Goal: Task Accomplishment & Management: Use online tool/utility

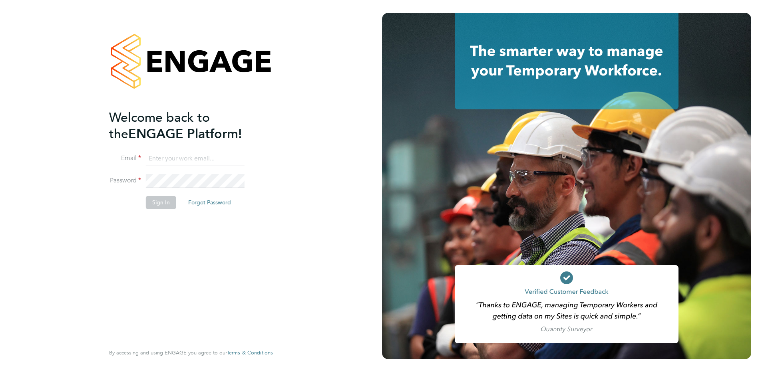
click at [213, 152] on input at bounding box center [195, 159] width 99 height 14
paste input "https://konnectrecruit.app.engagetech.net/#/login"
click at [209, 159] on input "https://konnectrecruit.app.engagetech.net/#/login" at bounding box center [195, 159] width 99 height 14
paste input "alice.watts@quba.solutions"
type input "alice.watts@quba.solutions"
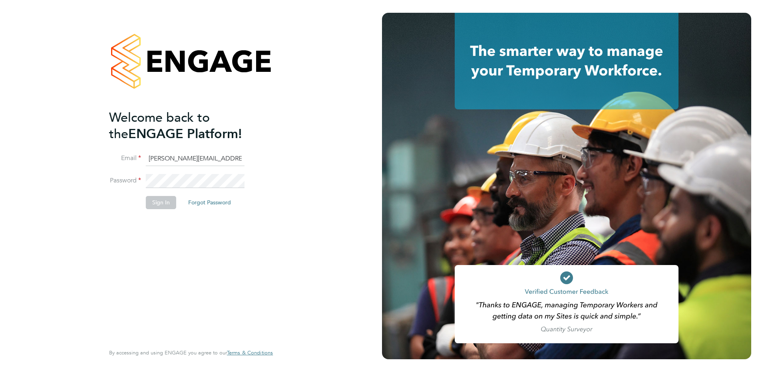
click at [202, 172] on li "Email alice.watts@quba.solutions" at bounding box center [187, 163] width 156 height 22
click at [162, 202] on button "Sign In" at bounding box center [161, 202] width 30 height 13
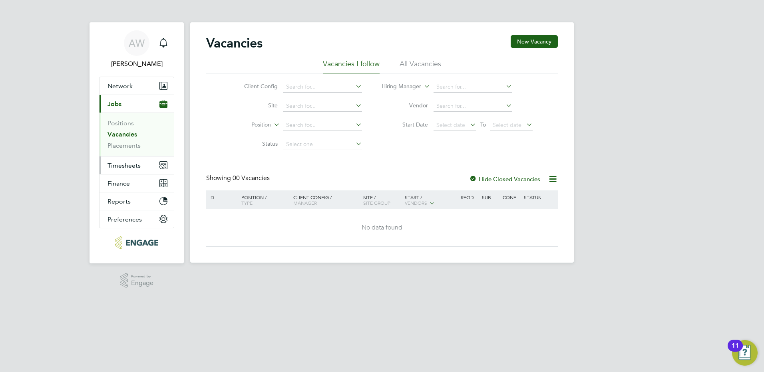
click at [129, 167] on span "Timesheets" at bounding box center [123, 166] width 33 height 8
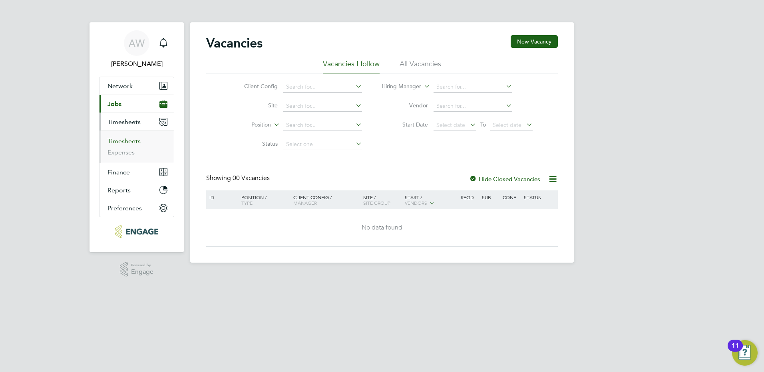
click at [133, 142] on link "Timesheets" at bounding box center [123, 141] width 33 height 8
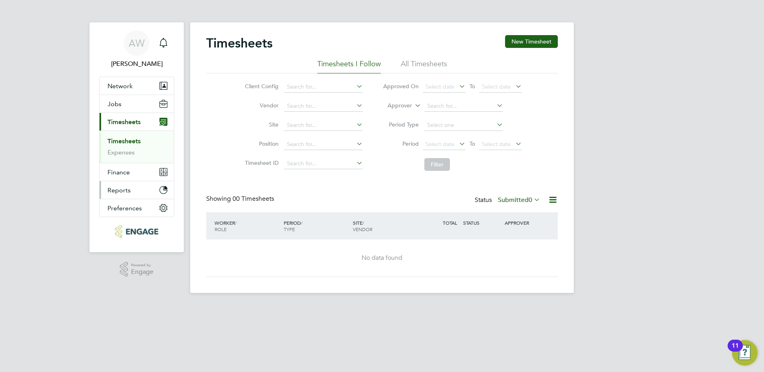
click at [127, 190] on span "Reports" at bounding box center [118, 190] width 23 height 8
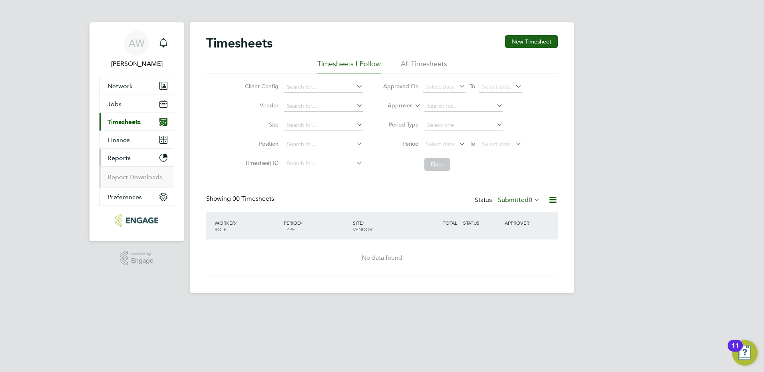
click at [131, 183] on ul "Report Downloads" at bounding box center [136, 177] width 74 height 21
click at [135, 179] on link "Report Downloads" at bounding box center [134, 177] width 55 height 8
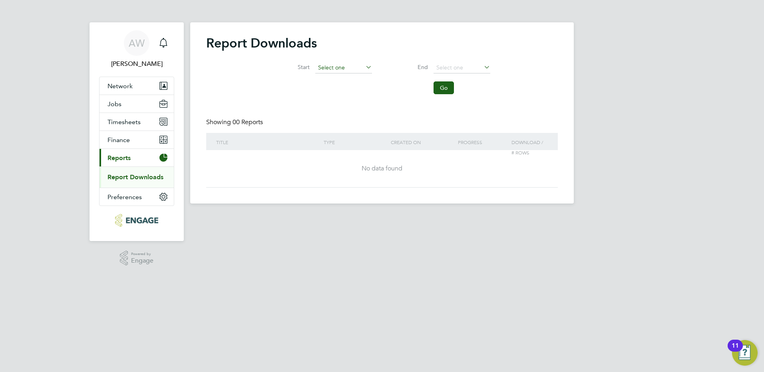
click at [357, 65] on input at bounding box center [343, 67] width 57 height 11
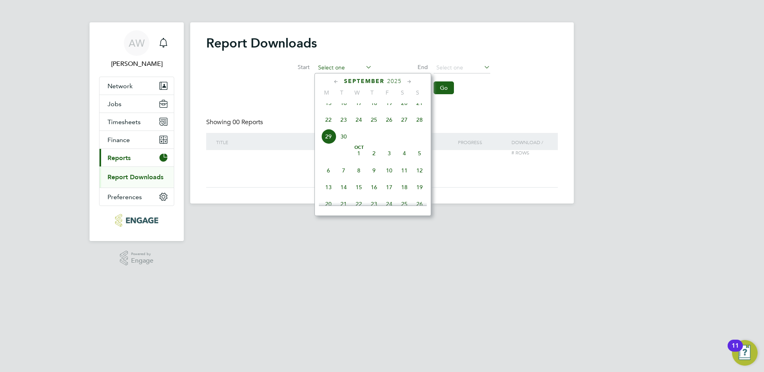
click at [357, 66] on input at bounding box center [343, 67] width 57 height 11
click at [357, 64] on input at bounding box center [343, 67] width 57 height 11
click at [125, 142] on span "Finance" at bounding box center [118, 140] width 22 height 8
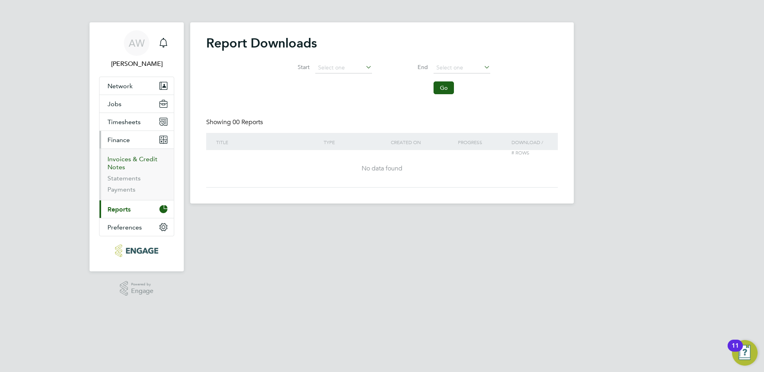
click at [128, 158] on link "Invoices & Credit Notes" at bounding box center [132, 163] width 50 height 16
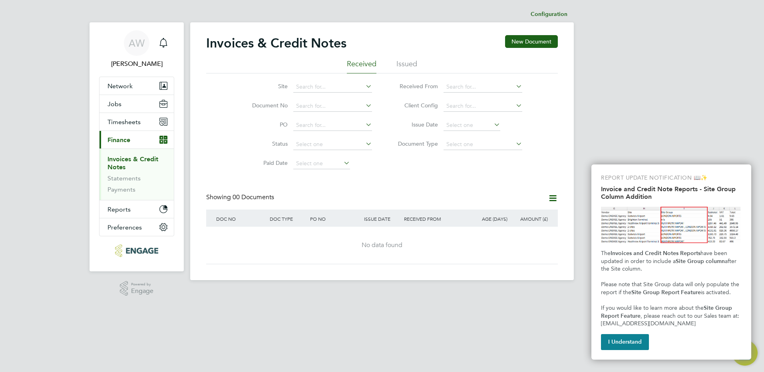
click at [385, 185] on div "Invoices & Credit Notes New Document Received Issued Site Document No PO Status…" at bounding box center [381, 149] width 351 height 229
click at [138, 124] on span "Timesheets" at bounding box center [123, 122] width 33 height 8
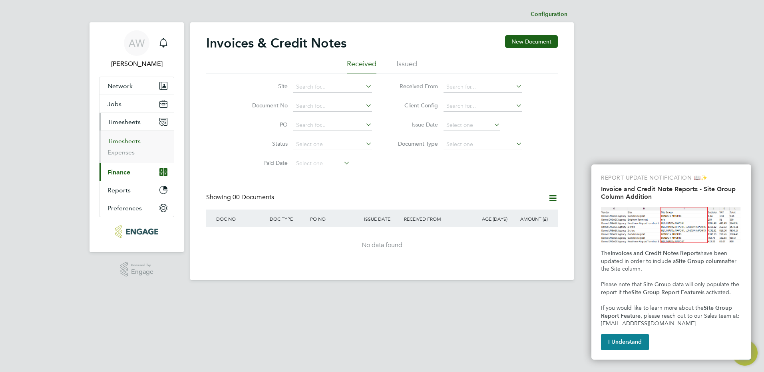
click at [135, 143] on link "Timesheets" at bounding box center [123, 141] width 33 height 8
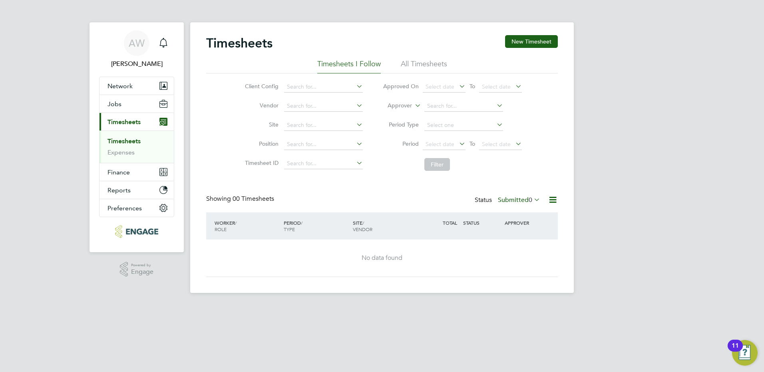
click at [399, 184] on div "Timesheets New Timesheet Timesheets I Follow All Timesheets Client Config Vendo…" at bounding box center [381, 156] width 351 height 242
click at [425, 65] on li "All Timesheets" at bounding box center [424, 66] width 46 height 14
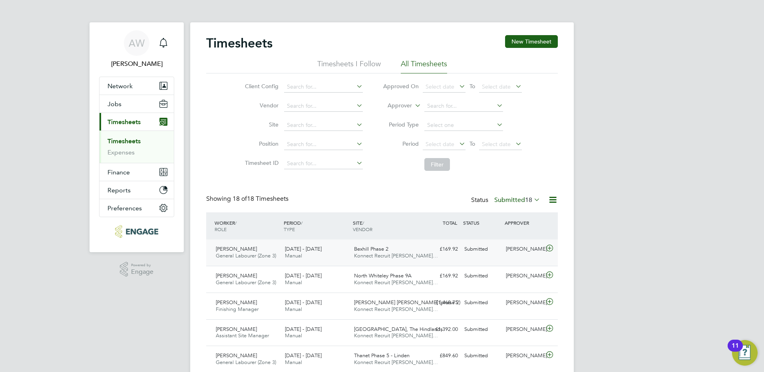
click at [550, 249] on icon at bounding box center [549, 248] width 10 height 6
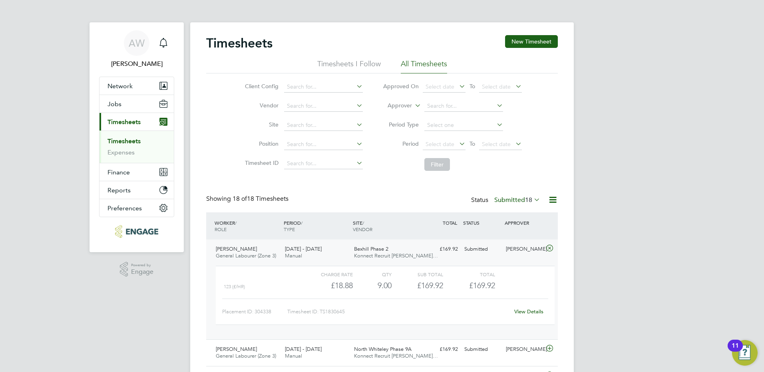
click at [550, 249] on icon at bounding box center [549, 248] width 10 height 6
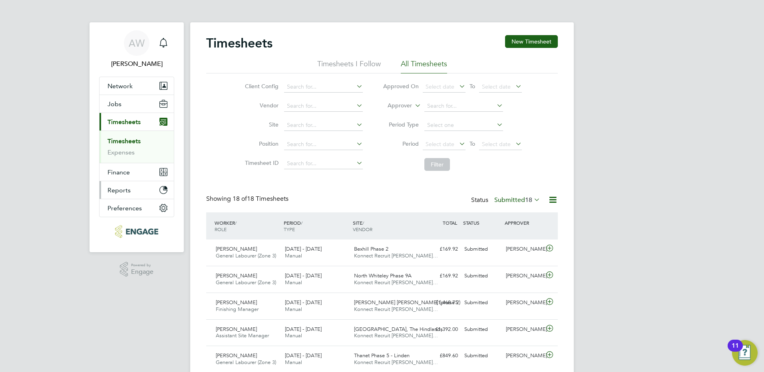
click at [135, 187] on button "Reports" at bounding box center [136, 190] width 74 height 18
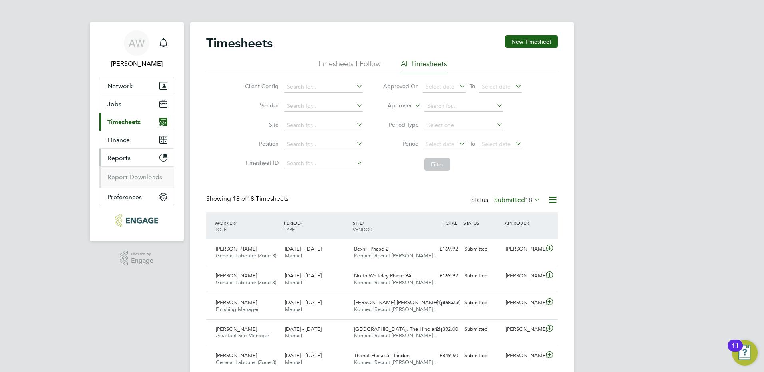
click at [135, 182] on ul "Report Downloads" at bounding box center [136, 177] width 74 height 21
click at [140, 175] on link "Report Downloads" at bounding box center [134, 177] width 55 height 8
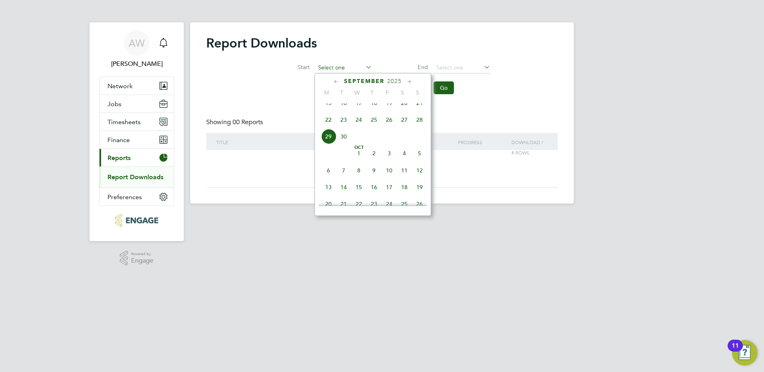
click at [362, 65] on input at bounding box center [343, 67] width 57 height 11
click at [331, 157] on span "[DATE]" at bounding box center [328, 149] width 15 height 15
type input "[DATE]"
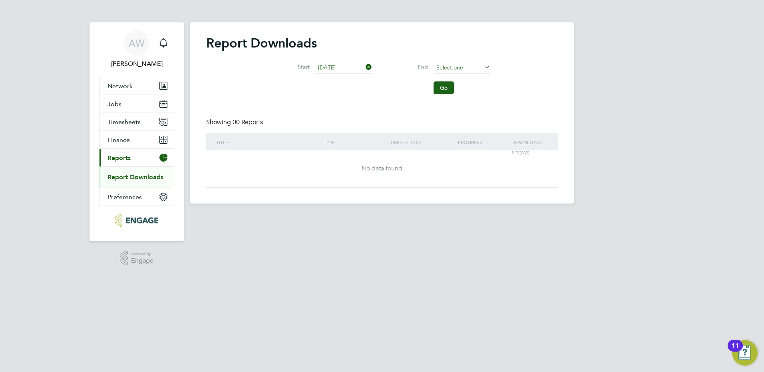
click at [440, 68] on input at bounding box center [461, 67] width 57 height 11
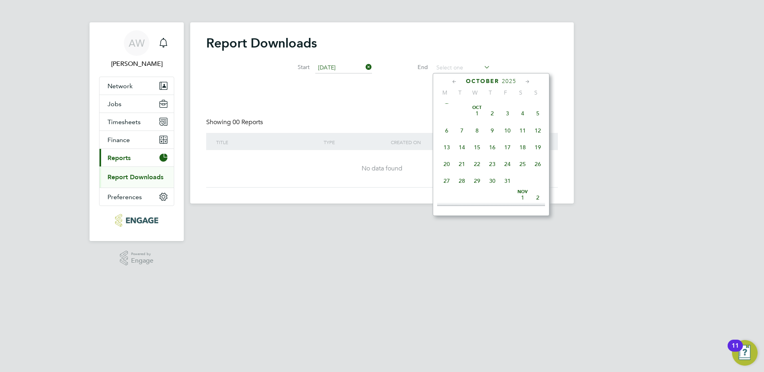
click at [462, 104] on span "30" at bounding box center [461, 96] width 15 height 15
type input "[DATE]"
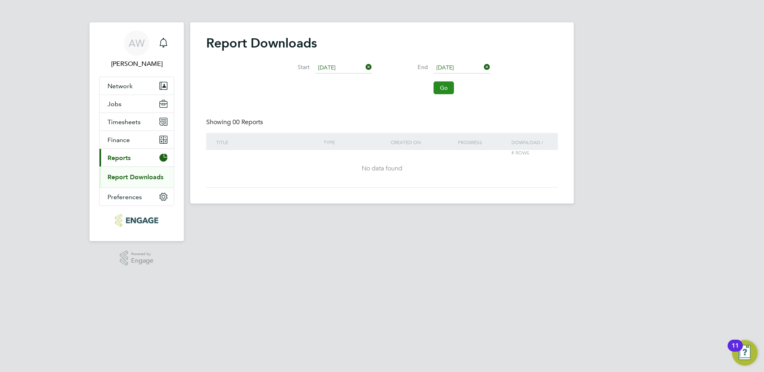
drag, startPoint x: 432, startPoint y: 89, endPoint x: 443, endPoint y: 88, distance: 11.3
click at [438, 89] on li "Go" at bounding box center [441, 87] width 118 height 21
click at [444, 88] on button "Go" at bounding box center [443, 87] width 20 height 13
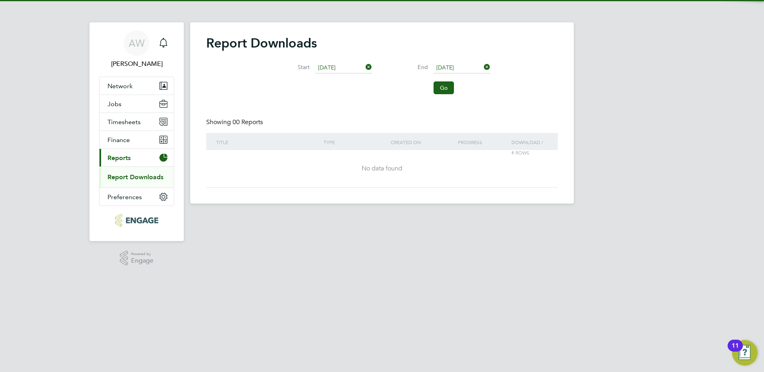
click at [368, 97] on div "Start [DATE] End [DATE] Go" at bounding box center [381, 76] width 351 height 44
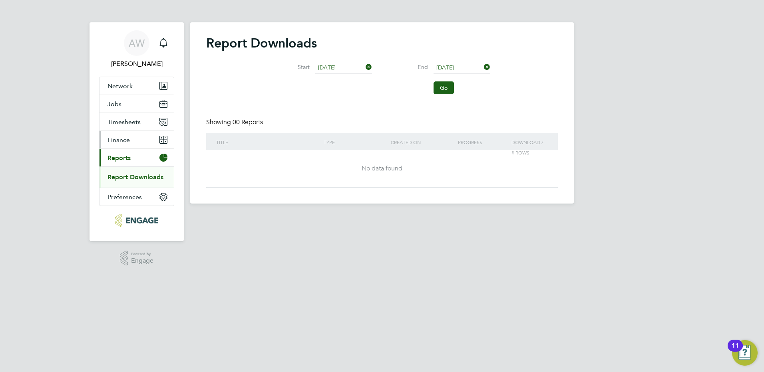
click at [133, 141] on button "Finance" at bounding box center [136, 140] width 74 height 18
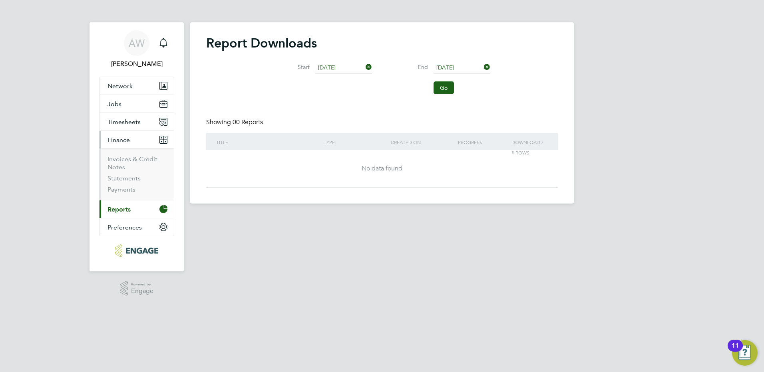
click at [138, 164] on li "Invoices & Credit Notes" at bounding box center [137, 164] width 60 height 19
click at [139, 159] on link "Invoices & Credit Notes" at bounding box center [132, 163] width 50 height 16
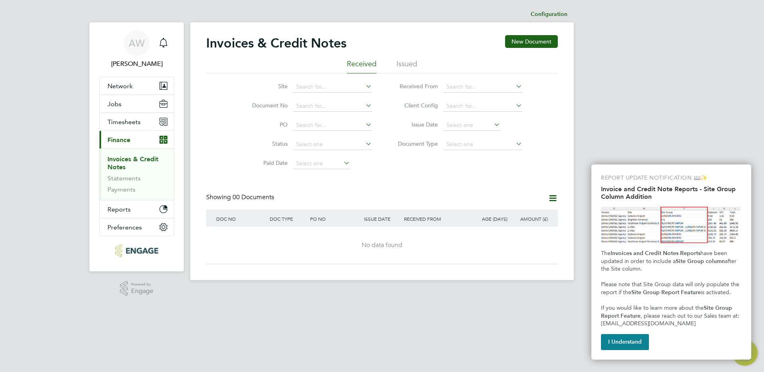
click at [379, 192] on div "Invoices & Credit Notes New Document Received Issued Site Document No PO Status…" at bounding box center [381, 149] width 351 height 229
click at [551, 197] on icon at bounding box center [553, 198] width 10 height 10
click at [500, 190] on div "Invoices & Credit Notes New Document Received Issued Site Document No PO Status…" at bounding box center [381, 149] width 351 height 229
click at [372, 60] on li "Received" at bounding box center [362, 66] width 30 height 14
click at [402, 62] on li "Issued" at bounding box center [406, 66] width 21 height 14
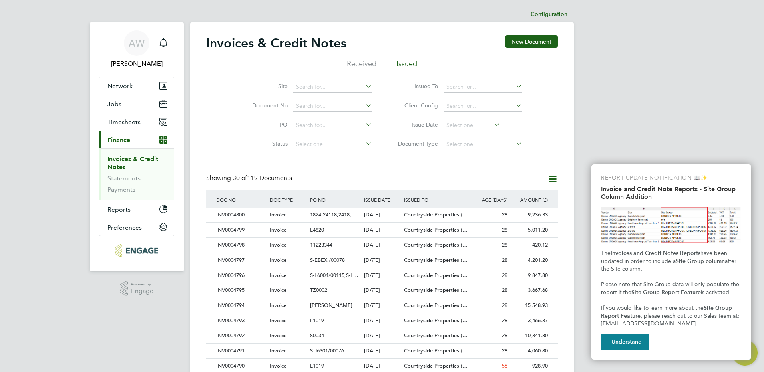
click at [373, 65] on li "Received" at bounding box center [362, 66] width 30 height 14
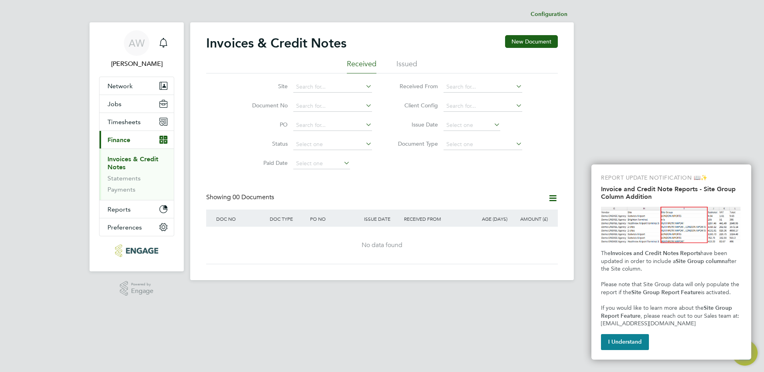
click at [405, 63] on li "Issued" at bounding box center [406, 66] width 21 height 14
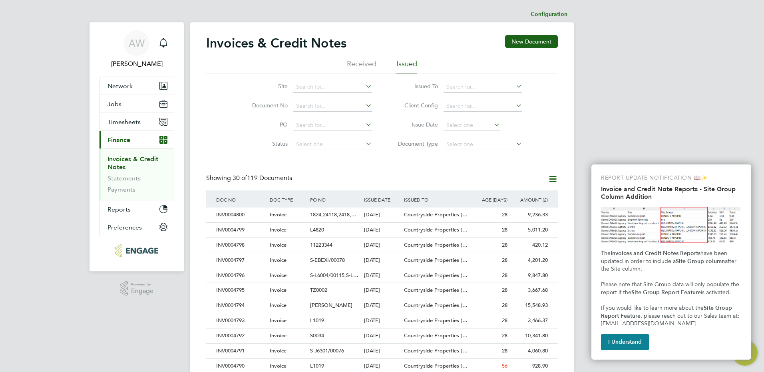
click at [362, 63] on li "Received" at bounding box center [362, 66] width 30 height 14
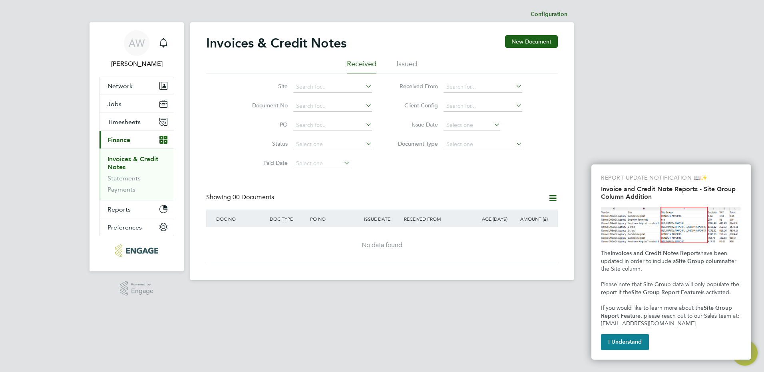
click at [405, 64] on li "Issued" at bounding box center [406, 66] width 21 height 14
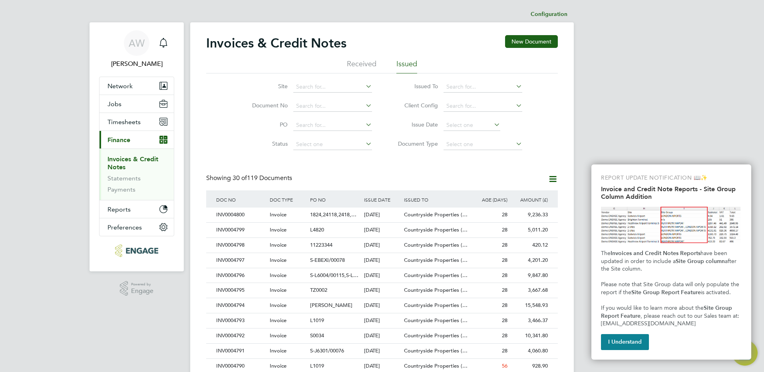
click at [548, 178] on icon at bounding box center [553, 179] width 10 height 10
click at [361, 65] on li "Received" at bounding box center [362, 66] width 30 height 14
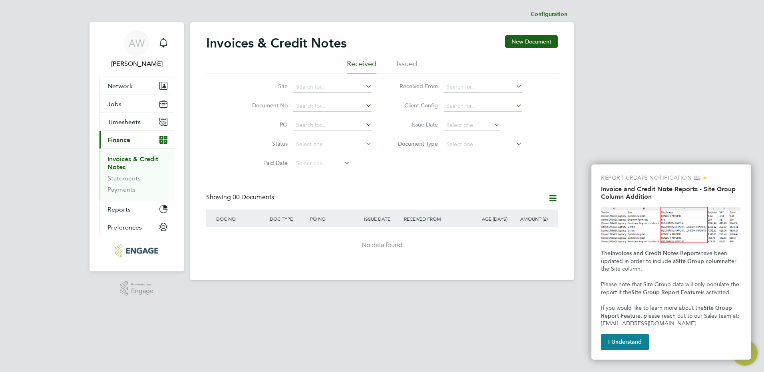
click at [551, 196] on icon at bounding box center [553, 198] width 10 height 10
drag, startPoint x: 474, startPoint y: 182, endPoint x: 469, endPoint y: 185, distance: 5.8
click at [473, 181] on div "Invoices & Credit Notes New Document Received Issued Site Document No PO Status…" at bounding box center [381, 149] width 351 height 229
click at [413, 61] on li "Issued" at bounding box center [406, 66] width 21 height 14
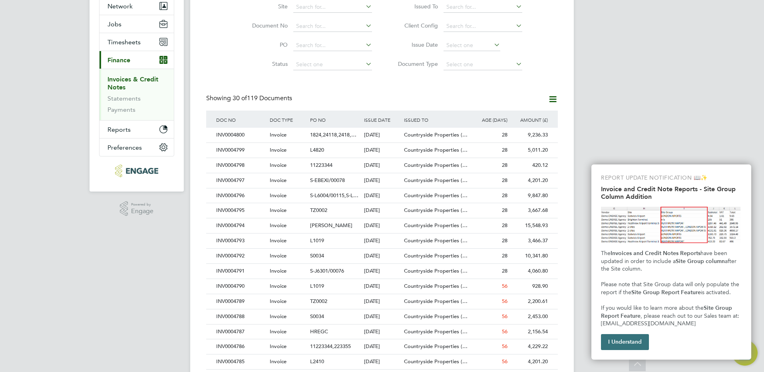
click at [625, 341] on button "I Understand" at bounding box center [625, 342] width 48 height 16
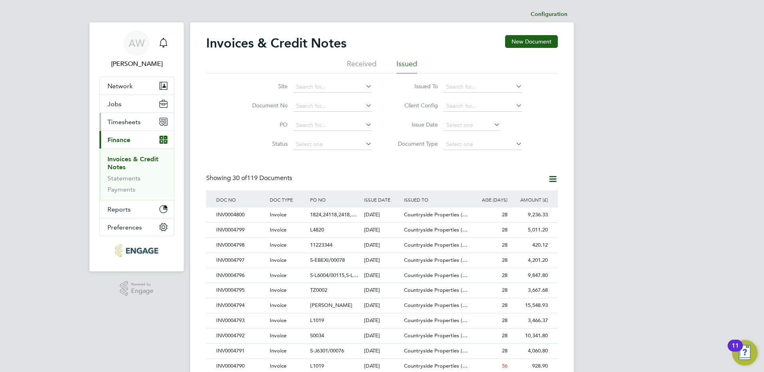
click at [118, 121] on span "Timesheets" at bounding box center [123, 122] width 33 height 8
click at [136, 142] on button "Current page: Finance" at bounding box center [136, 140] width 74 height 18
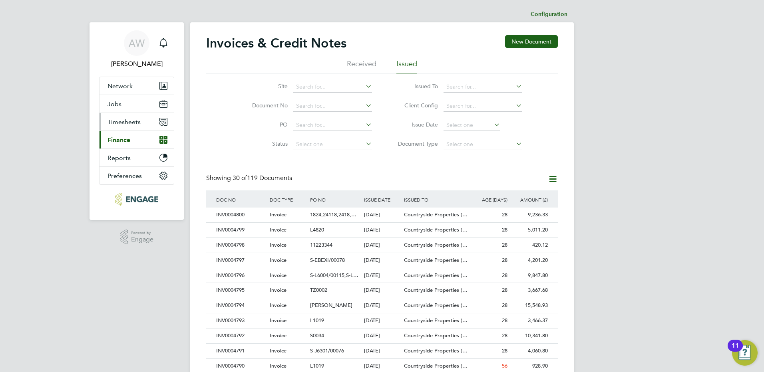
click at [135, 123] on span "Timesheets" at bounding box center [123, 122] width 33 height 8
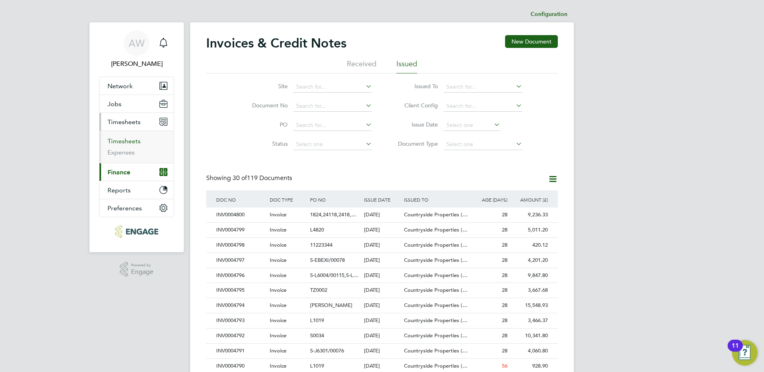
click at [129, 138] on link "Timesheets" at bounding box center [123, 141] width 33 height 8
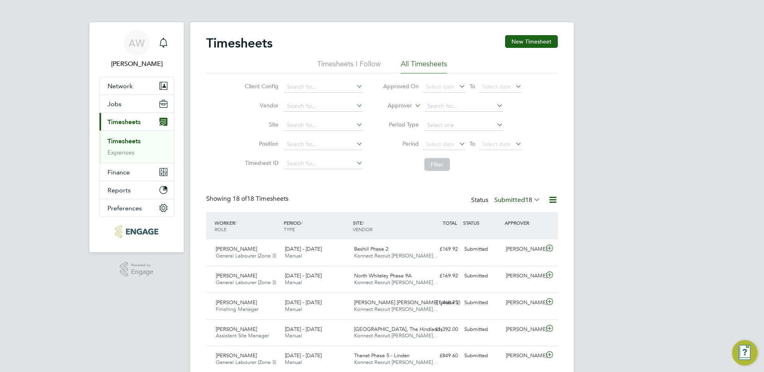
click at [434, 63] on li "All Timesheets" at bounding box center [424, 66] width 46 height 14
click at [553, 200] on icon at bounding box center [553, 200] width 10 height 10
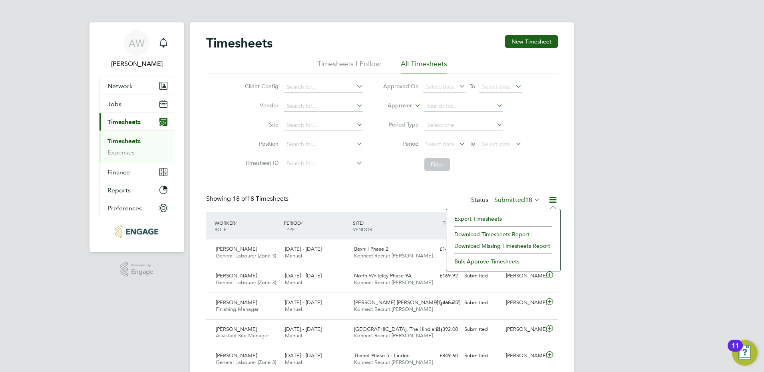
click at [553, 200] on icon at bounding box center [553, 200] width 10 height 10
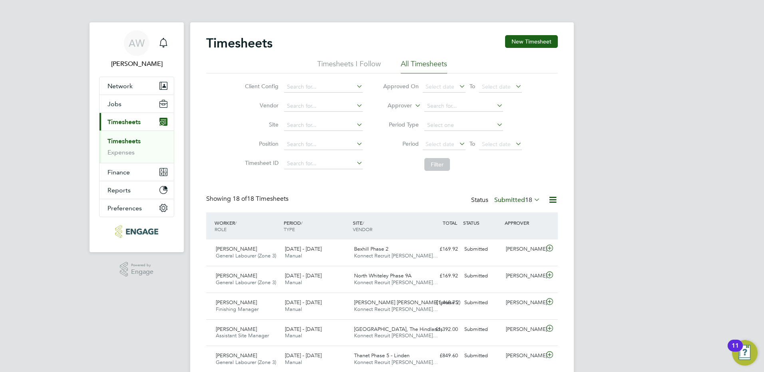
click at [365, 64] on li "Timesheets I Follow" at bounding box center [348, 66] width 63 height 14
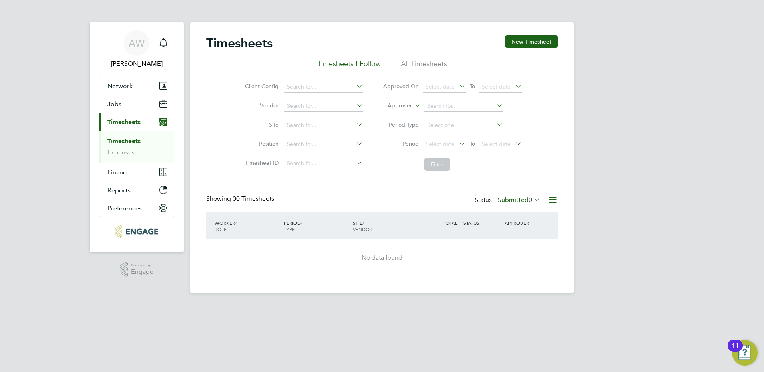
click at [419, 64] on li "All Timesheets" at bounding box center [424, 66] width 46 height 14
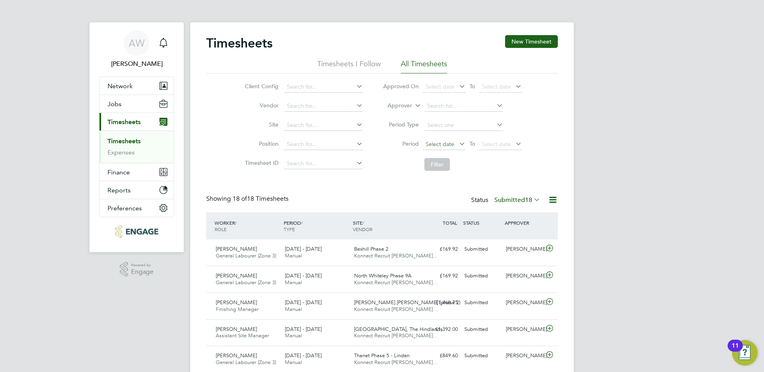
click at [448, 141] on span "Select date" at bounding box center [439, 144] width 29 height 7
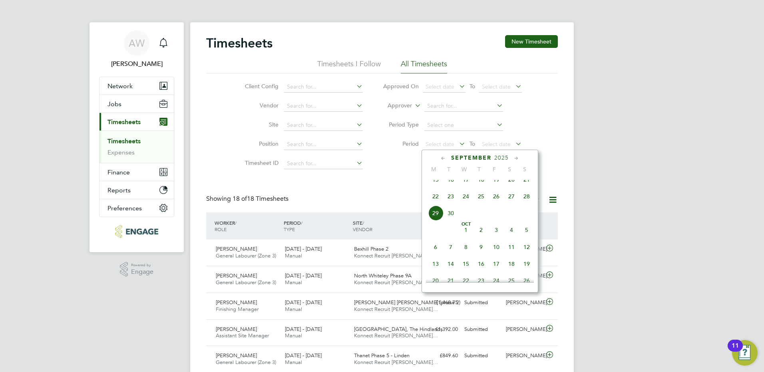
click at [434, 201] on span "22" at bounding box center [435, 196] width 15 height 15
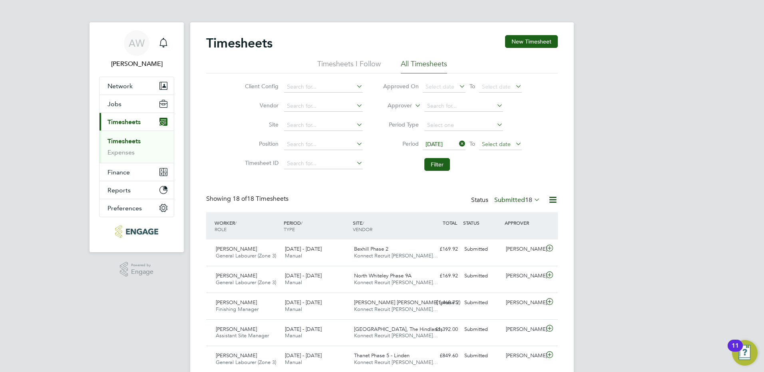
click at [490, 142] on span "Select date" at bounding box center [496, 144] width 29 height 7
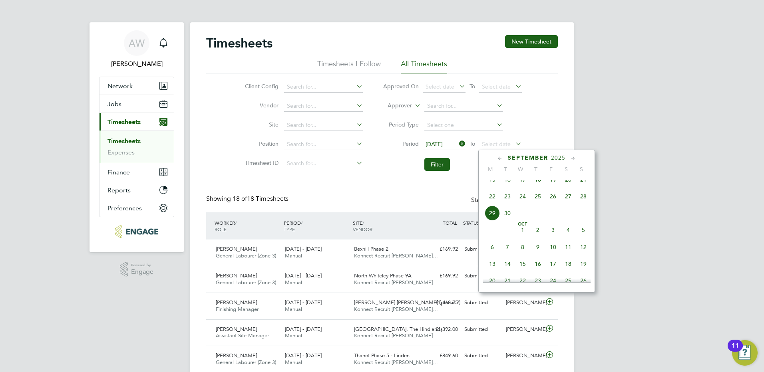
click at [588, 201] on span "28" at bounding box center [582, 196] width 15 height 15
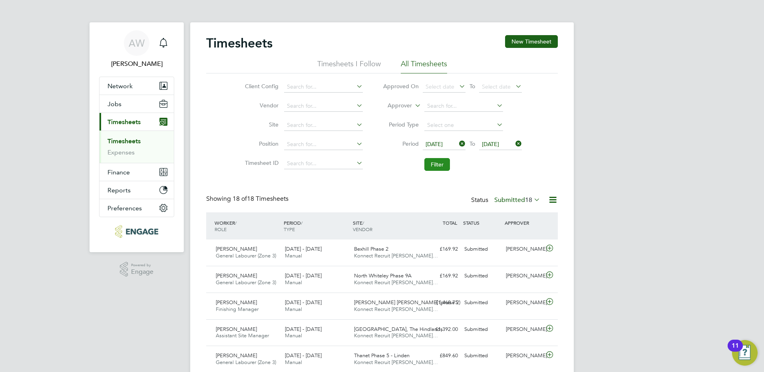
click at [449, 165] on li "Filter" at bounding box center [452, 164] width 159 height 21
click at [445, 166] on button "Filter" at bounding box center [437, 164] width 26 height 13
click at [457, 142] on icon at bounding box center [457, 143] width 0 height 11
click at [445, 145] on span "Select date" at bounding box center [439, 144] width 29 height 7
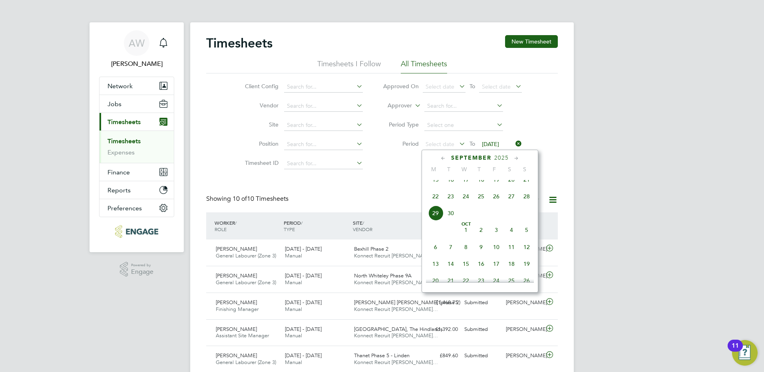
click at [434, 187] on span "15" at bounding box center [435, 179] width 15 height 15
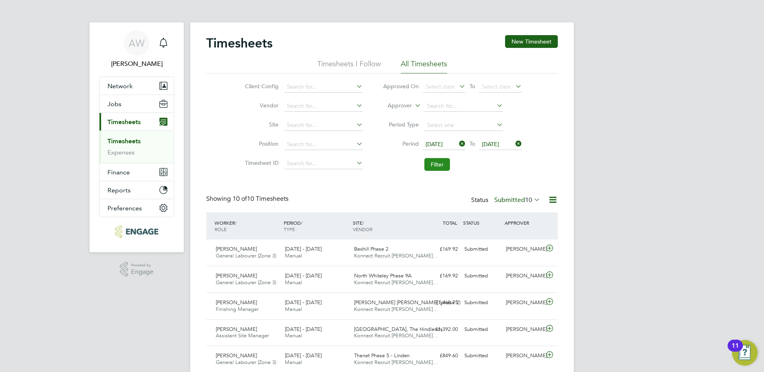
click at [439, 165] on button "Filter" at bounding box center [437, 164] width 26 height 13
click at [442, 144] on span "[DATE]" at bounding box center [433, 144] width 17 height 7
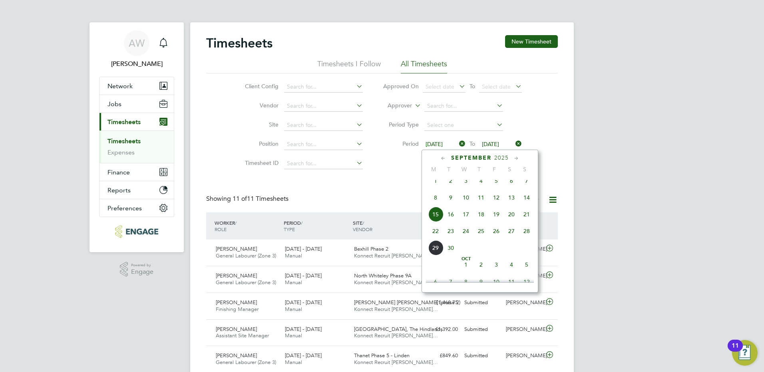
click at [437, 186] on span "[DATE]" at bounding box center [435, 180] width 15 height 15
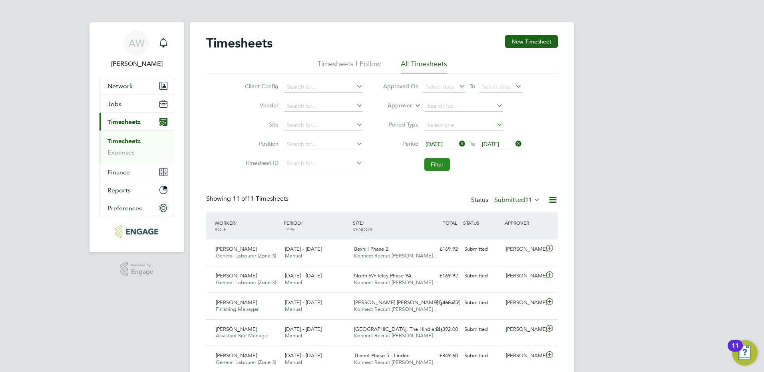
click at [441, 166] on button "Filter" at bounding box center [437, 164] width 26 height 13
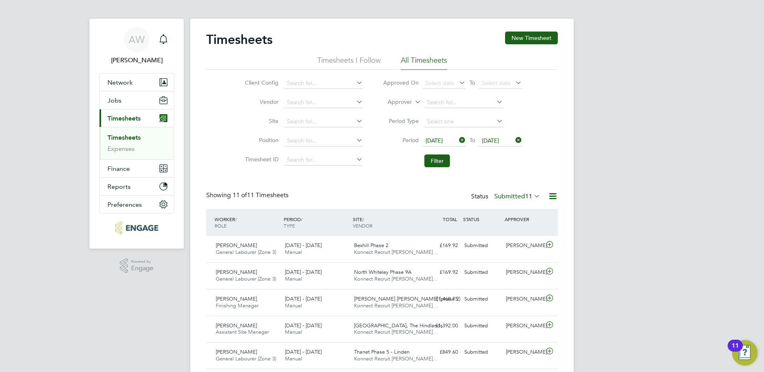
click at [457, 139] on icon at bounding box center [457, 140] width 0 height 11
click at [514, 141] on icon at bounding box center [514, 140] width 0 height 11
click at [436, 161] on button "Filter" at bounding box center [437, 161] width 26 height 13
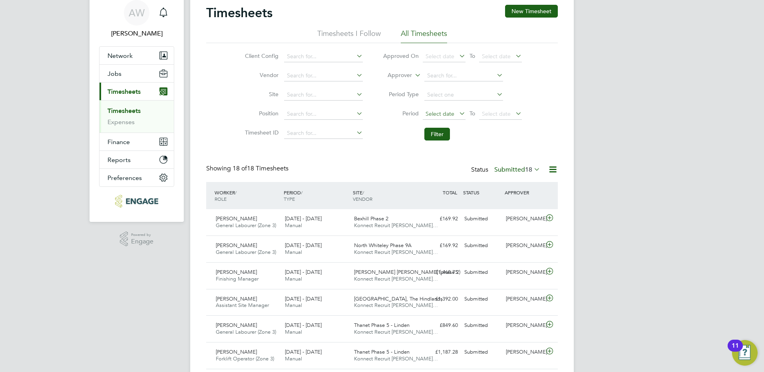
click at [450, 117] on span "Select date" at bounding box center [444, 114] width 43 height 11
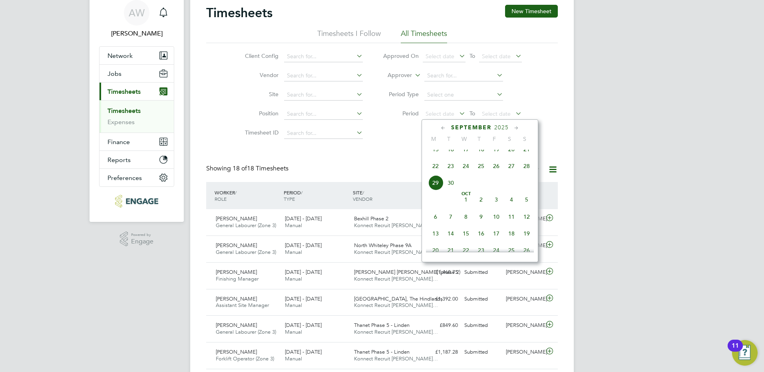
click at [383, 157] on div "Timesheets New Timesheet Timesheets I Follow All Timesheets Client Config Vendo…" at bounding box center [381, 354] width 351 height 698
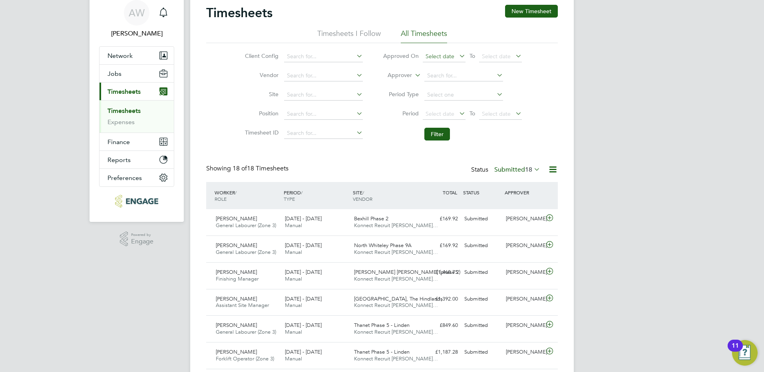
click at [435, 57] on span "Select date" at bounding box center [439, 56] width 29 height 7
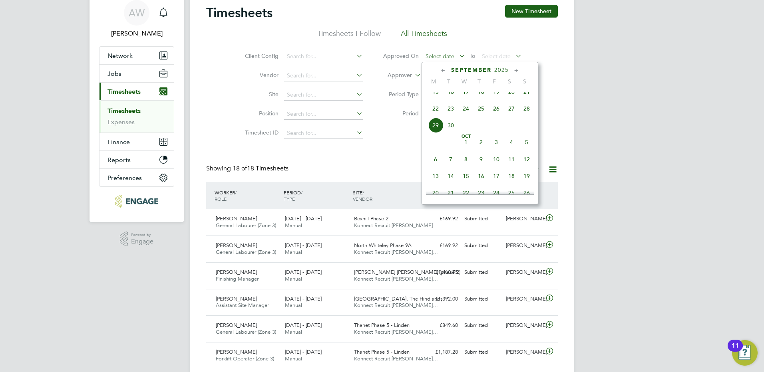
click at [439, 56] on span "Select date" at bounding box center [439, 56] width 29 height 7
click at [381, 133] on li "Filter" at bounding box center [452, 134] width 159 height 21
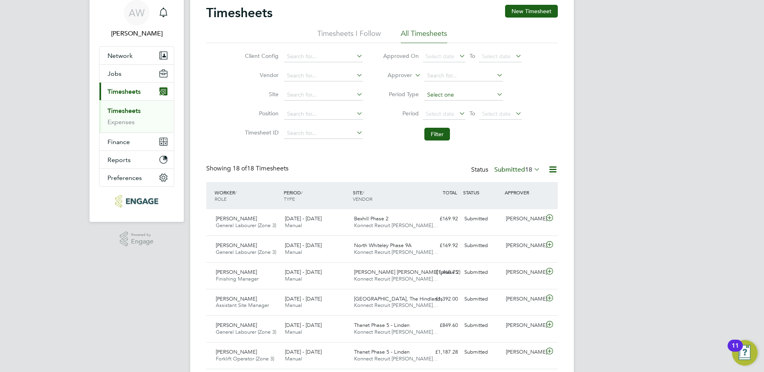
click at [433, 93] on input at bounding box center [463, 94] width 79 height 11
click at [444, 92] on input at bounding box center [463, 94] width 79 height 11
click at [434, 55] on span "Select date" at bounding box center [439, 56] width 29 height 7
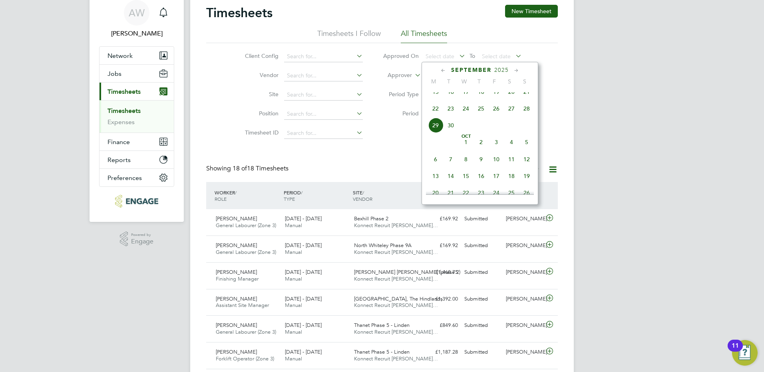
click at [439, 99] on span "15" at bounding box center [435, 91] width 15 height 15
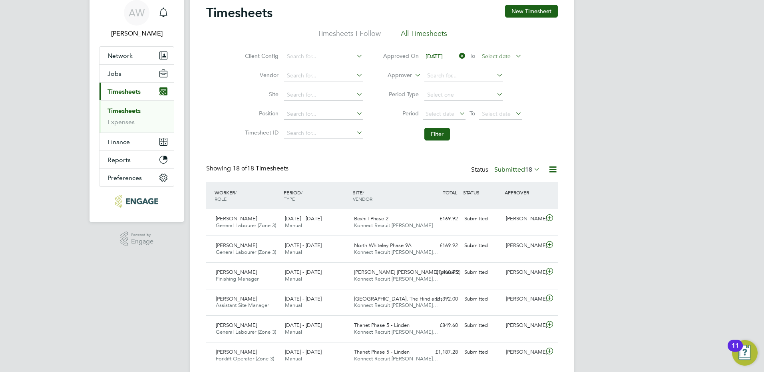
click at [510, 52] on span "Select date" at bounding box center [500, 57] width 43 height 11
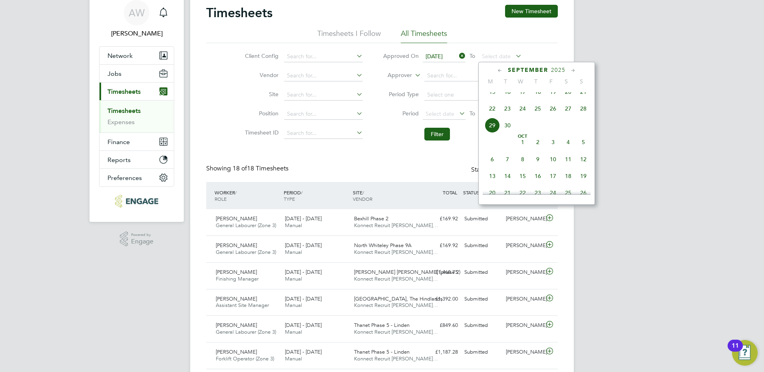
click at [581, 99] on span "21" at bounding box center [582, 91] width 15 height 15
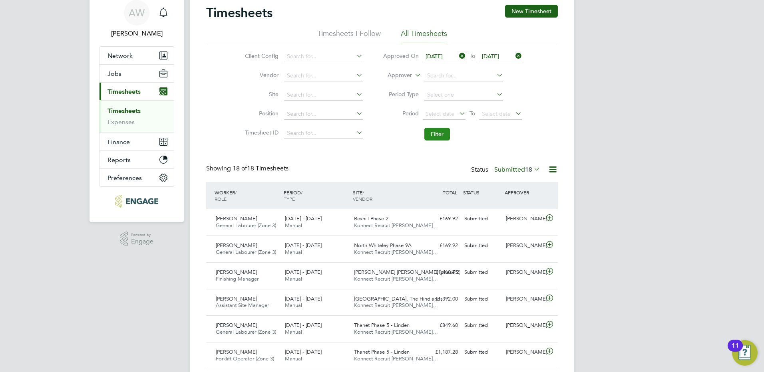
click at [429, 128] on button "Filter" at bounding box center [437, 134] width 26 height 13
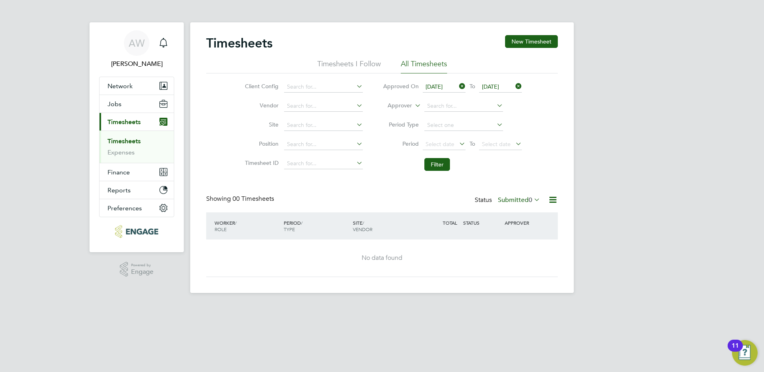
click at [457, 86] on icon at bounding box center [457, 86] width 0 height 11
click at [514, 86] on icon at bounding box center [514, 86] width 0 height 11
click at [137, 122] on span "Timesheets" at bounding box center [123, 122] width 33 height 8
click at [440, 161] on button "Filter" at bounding box center [437, 164] width 26 height 13
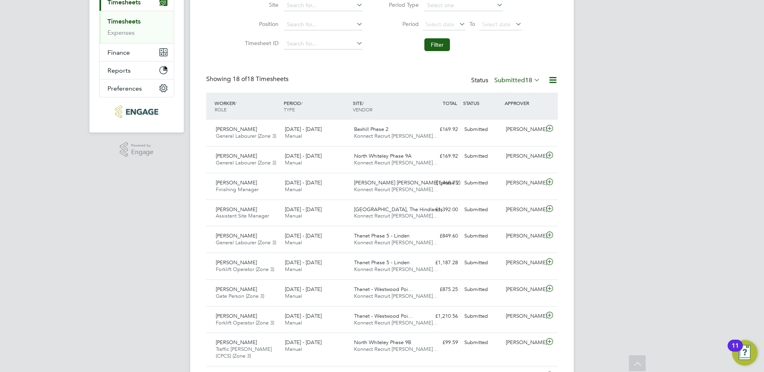
click at [532, 79] on icon at bounding box center [532, 79] width 0 height 11
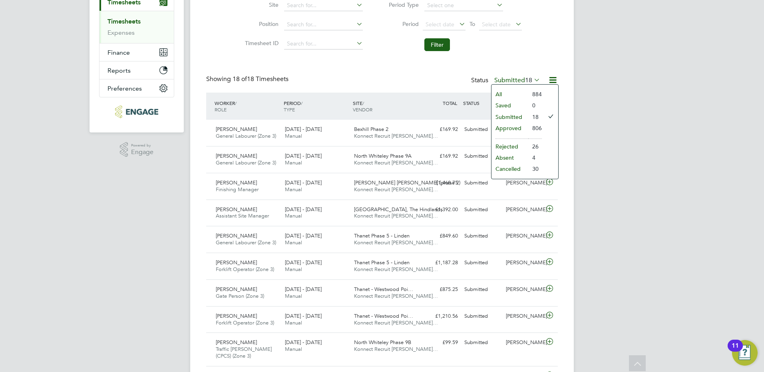
click at [525, 128] on li "Approved" at bounding box center [509, 128] width 37 height 11
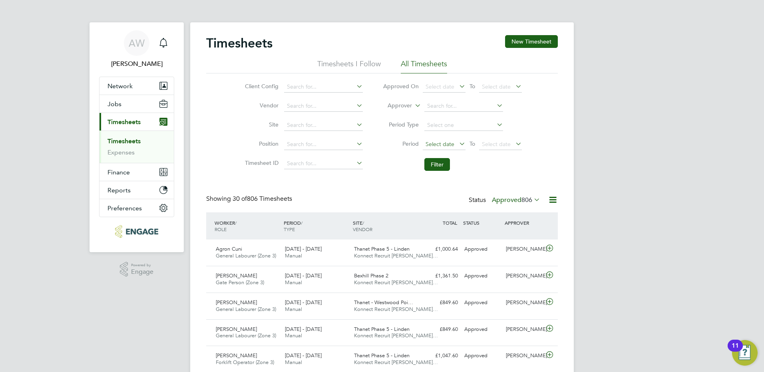
click at [455, 140] on span "Select date" at bounding box center [444, 144] width 43 height 11
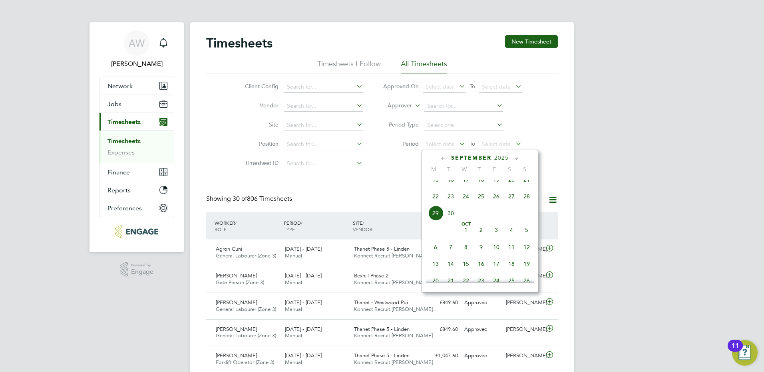
click at [436, 202] on span "22" at bounding box center [435, 196] width 15 height 15
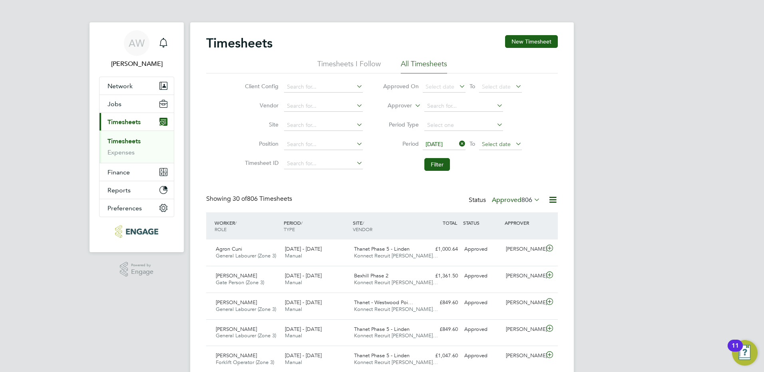
click at [506, 145] on span "Select date" at bounding box center [496, 144] width 29 height 7
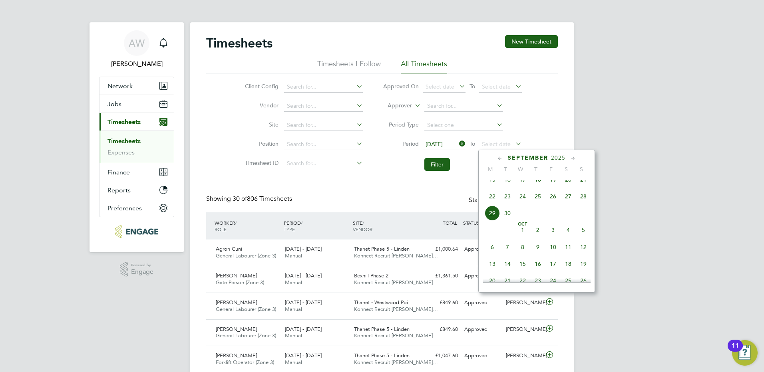
click at [582, 202] on span "28" at bounding box center [582, 196] width 15 height 15
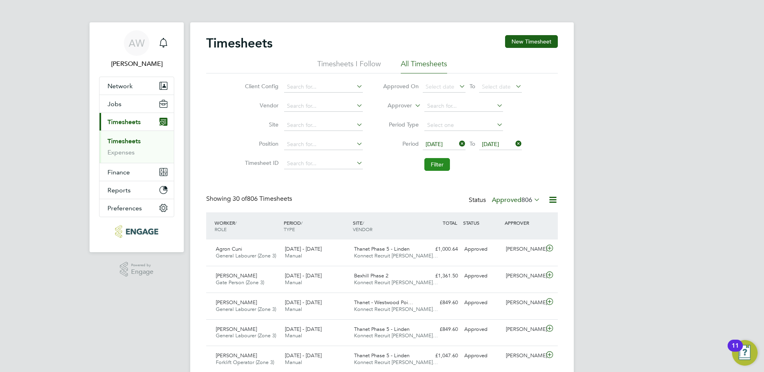
click at [446, 161] on button "Filter" at bounding box center [437, 164] width 26 height 13
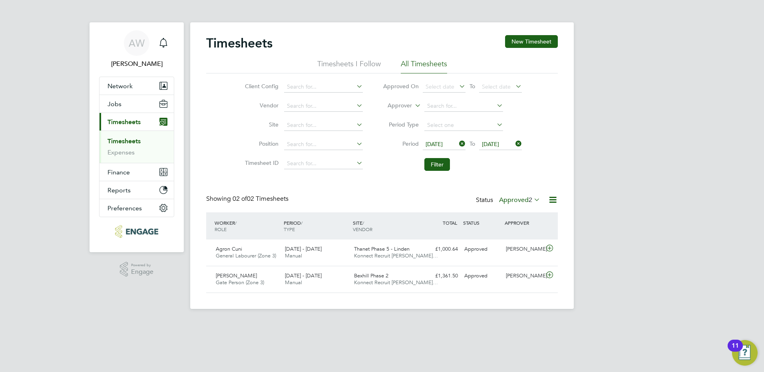
click at [514, 198] on label "Approved 2" at bounding box center [519, 200] width 41 height 8
click at [457, 143] on icon at bounding box center [457, 143] width 0 height 11
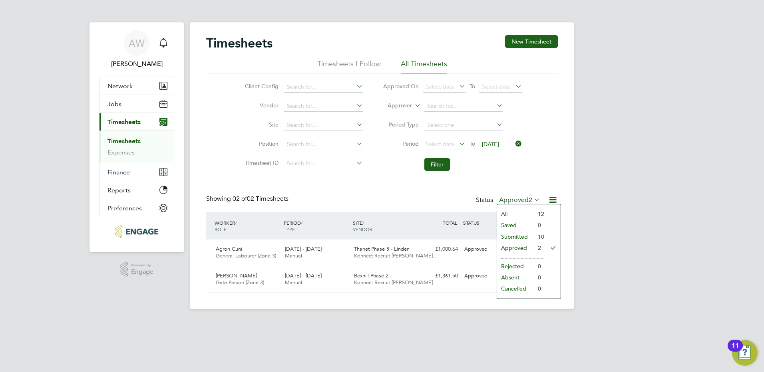
click at [514, 143] on icon at bounding box center [514, 143] width 0 height 11
click at [447, 166] on button "Filter" at bounding box center [437, 164] width 26 height 13
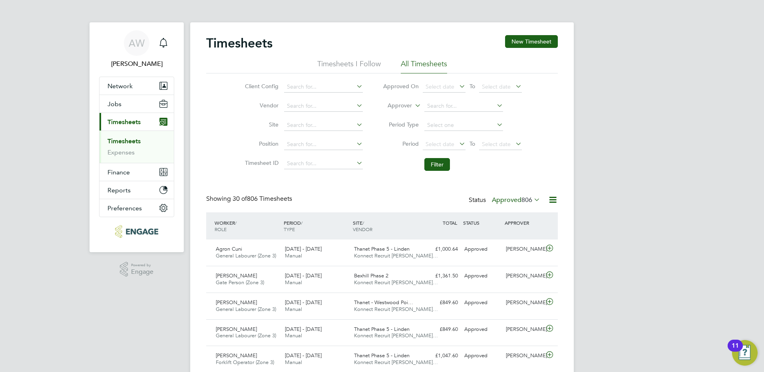
click at [548, 200] on icon at bounding box center [553, 200] width 10 height 10
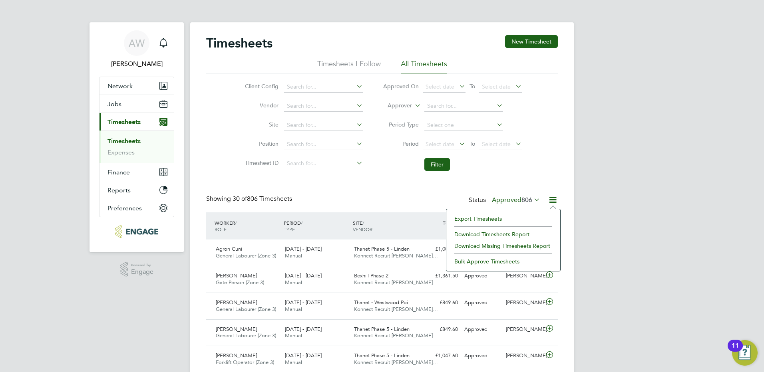
click at [509, 171] on li "Filter" at bounding box center [452, 164] width 159 height 21
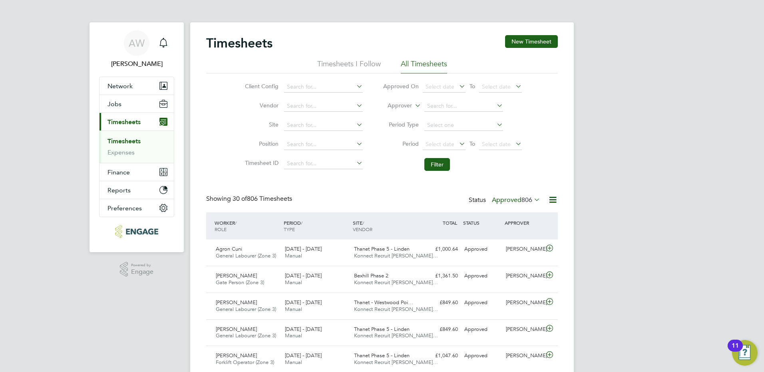
click at [457, 147] on icon at bounding box center [457, 143] width 0 height 11
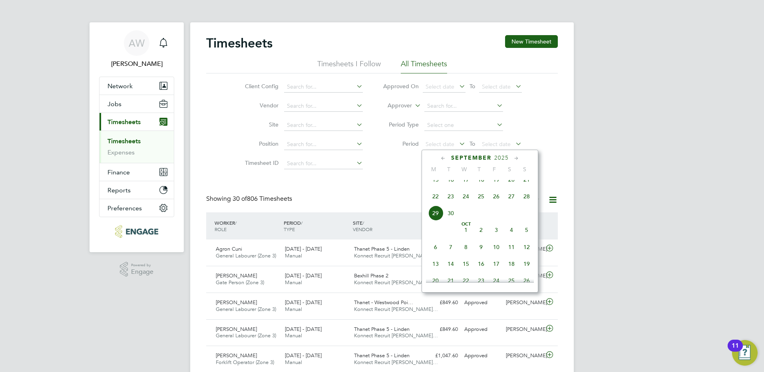
click at [438, 187] on span "15" at bounding box center [435, 179] width 15 height 15
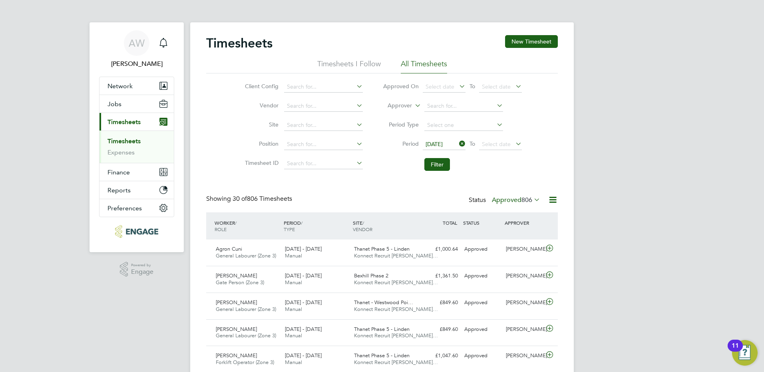
click at [506, 138] on li "Period [DATE] To Select date" at bounding box center [452, 144] width 159 height 19
click at [510, 145] on span "Select date" at bounding box center [500, 144] width 43 height 11
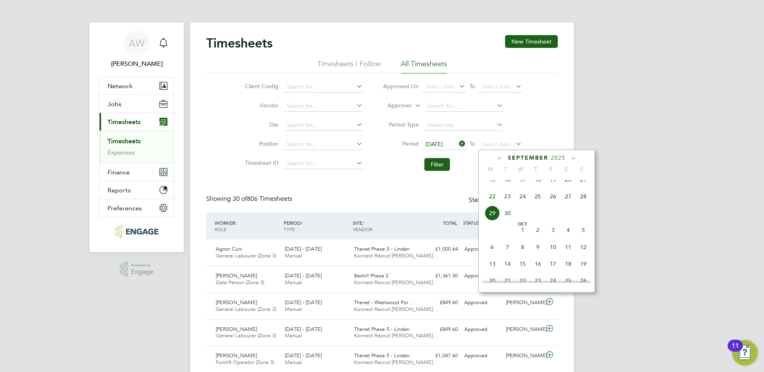
click at [581, 183] on span "21" at bounding box center [582, 179] width 15 height 15
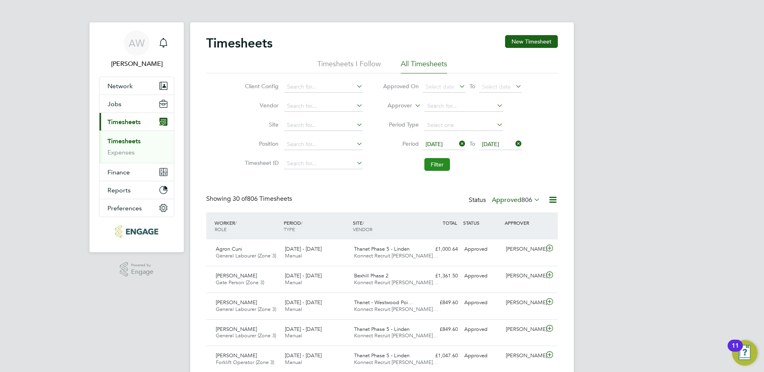
click at [440, 162] on button "Filter" at bounding box center [437, 164] width 26 height 13
click at [554, 202] on icon at bounding box center [553, 200] width 10 height 10
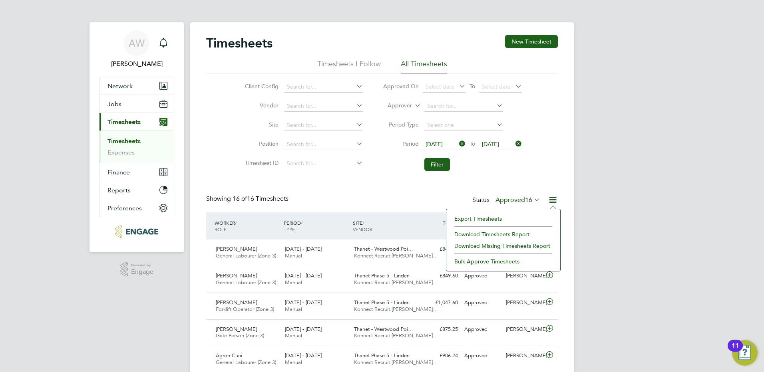
click at [505, 219] on li "Export Timesheets" at bounding box center [503, 218] width 106 height 11
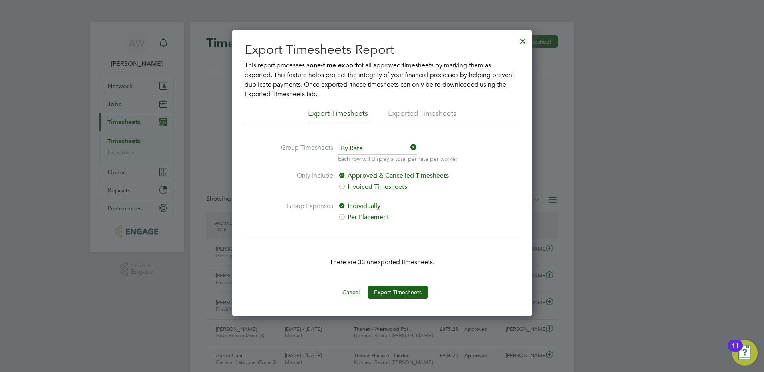
click at [354, 293] on button "Cancel" at bounding box center [351, 292] width 30 height 13
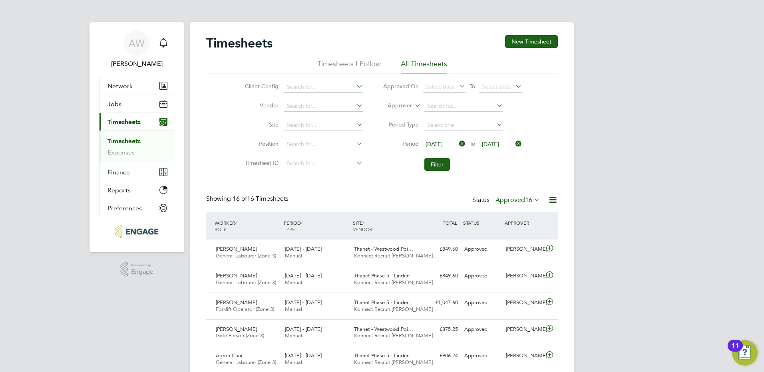
click at [550, 200] on icon at bounding box center [553, 200] width 10 height 10
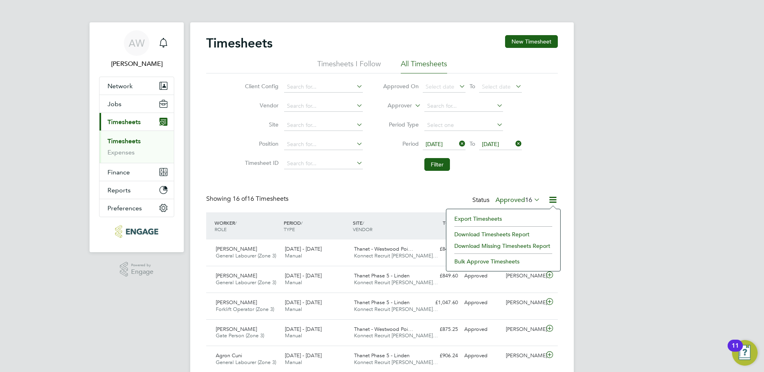
click at [484, 233] on li "Download Timesheets Report" at bounding box center [503, 234] width 106 height 11
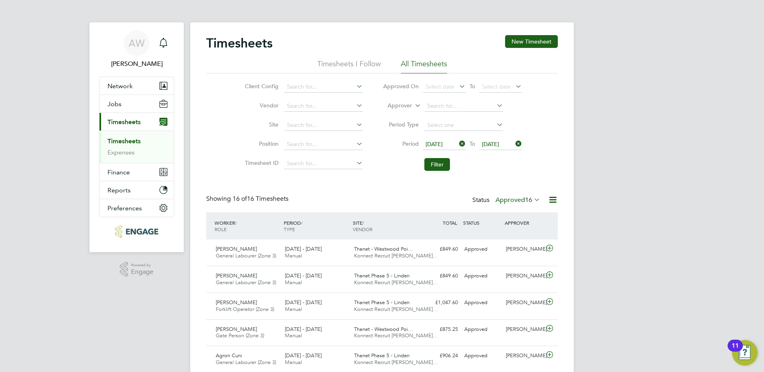
drag, startPoint x: 727, startPoint y: 232, endPoint x: 631, endPoint y: 226, distance: 96.5
click at [726, 233] on div "AW [PERSON_NAME] Notifications Applications: Network Businesses Sites Workers C…" at bounding box center [382, 351] width 764 height 702
click at [555, 200] on icon at bounding box center [553, 200] width 10 height 10
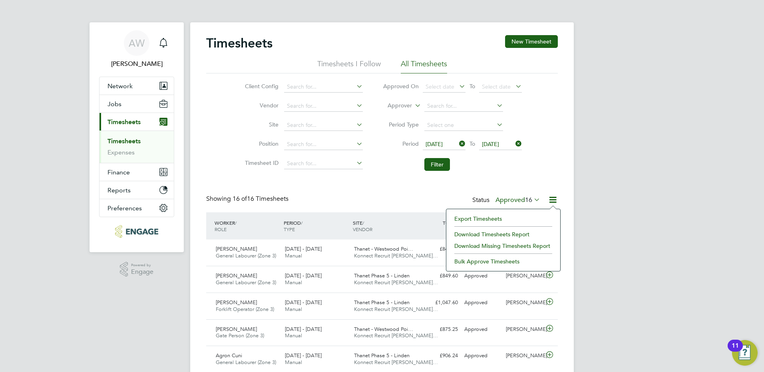
click at [487, 216] on li "Export Timesheets" at bounding box center [503, 218] width 106 height 11
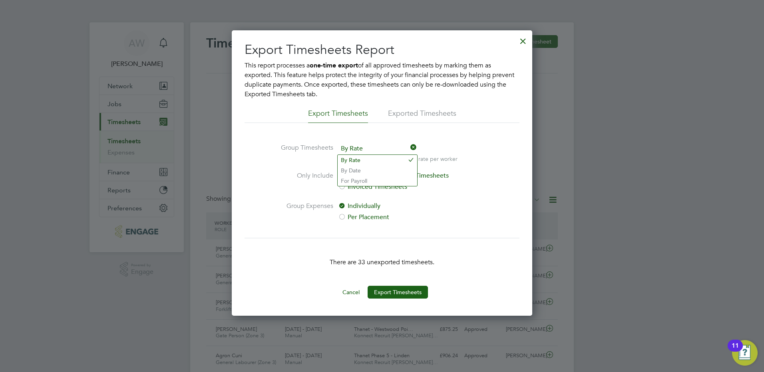
click at [392, 150] on span "By Rate" at bounding box center [377, 149] width 79 height 12
click at [363, 169] on li "By Date" at bounding box center [376, 170] width 79 height 10
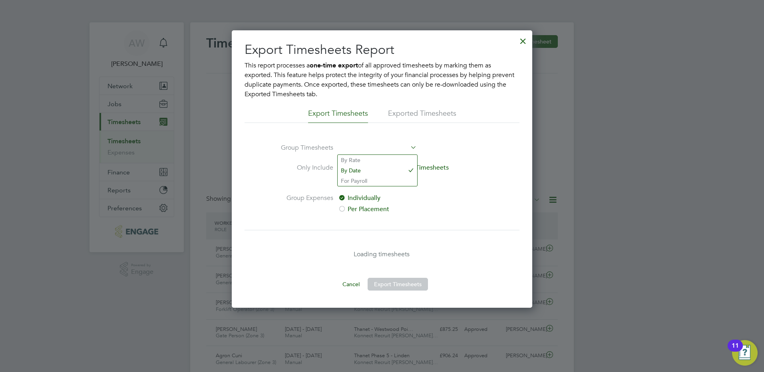
click at [382, 145] on span at bounding box center [377, 149] width 79 height 12
click at [367, 159] on li "By Rate" at bounding box center [376, 160] width 79 height 10
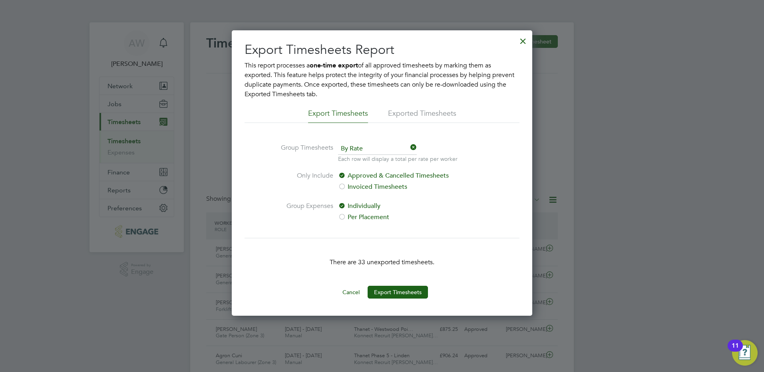
click at [418, 113] on li "Exported Timesheets" at bounding box center [422, 116] width 68 height 14
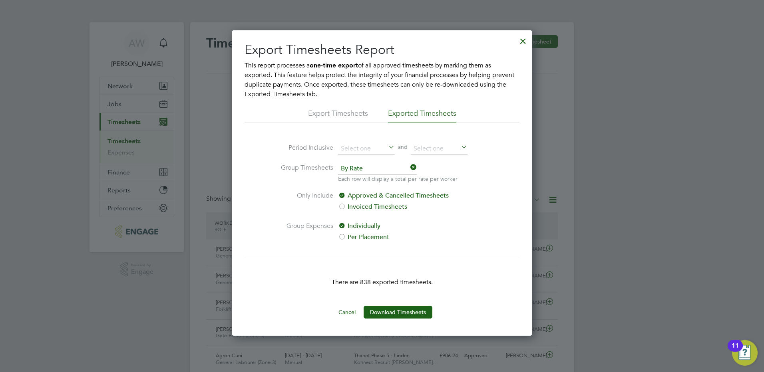
click at [361, 113] on li "Export Timesheets" at bounding box center [338, 116] width 60 height 14
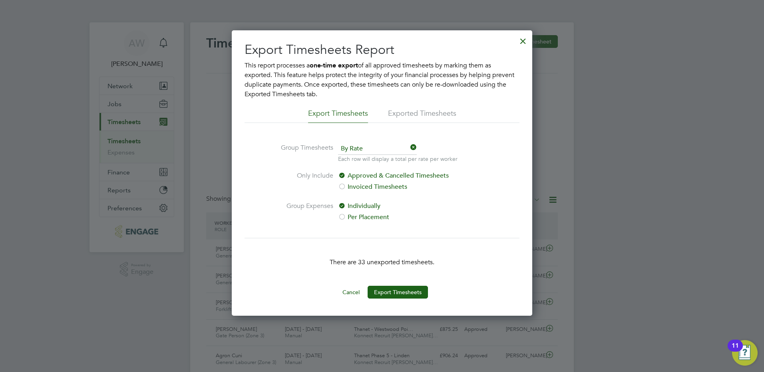
click at [425, 109] on li "Exported Timesheets" at bounding box center [422, 116] width 68 height 14
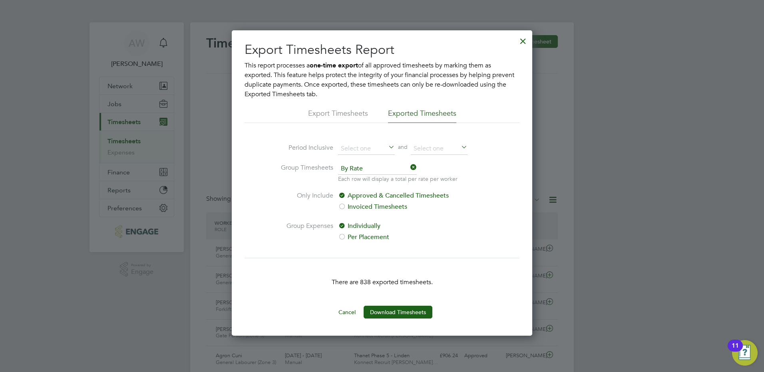
click at [363, 111] on li "Export Timesheets" at bounding box center [338, 116] width 60 height 14
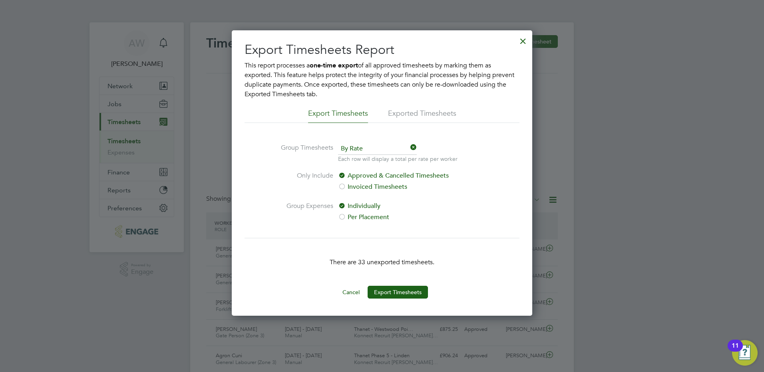
click at [522, 38] on div at bounding box center [523, 39] width 14 height 14
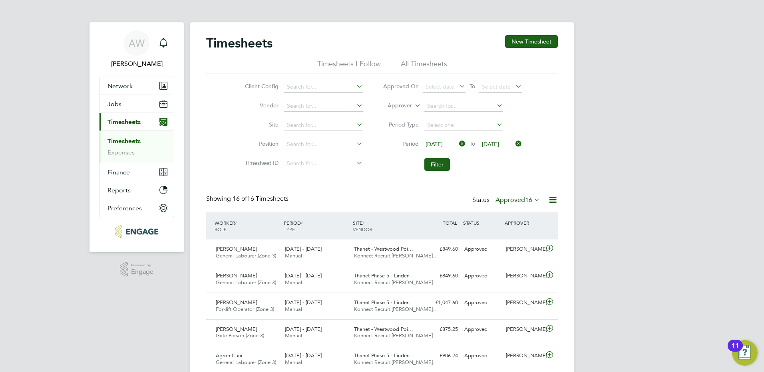
click at [442, 144] on span "[DATE]" at bounding box center [433, 144] width 17 height 7
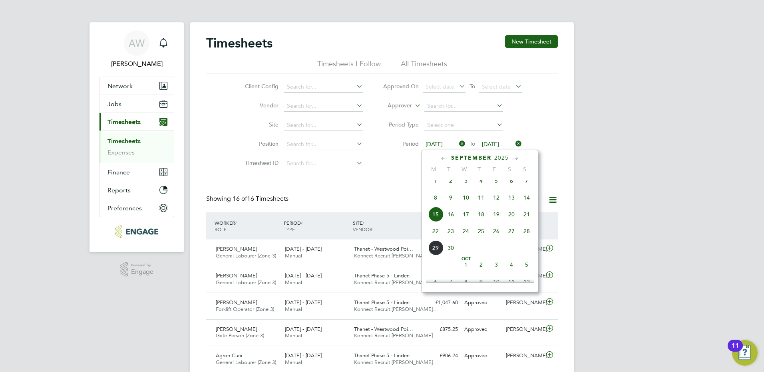
click at [457, 144] on icon at bounding box center [457, 143] width 0 height 11
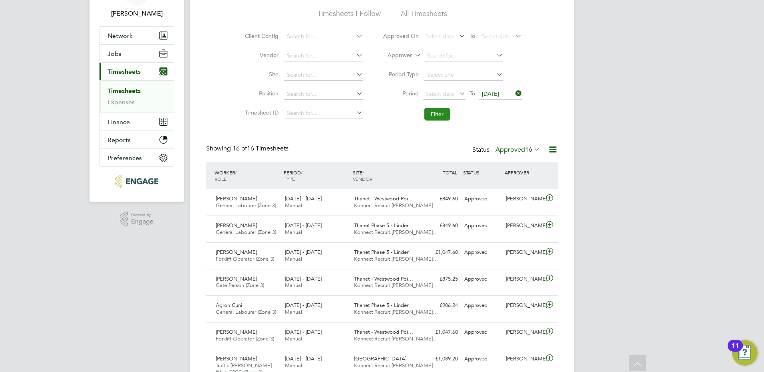
click at [440, 117] on button "Filter" at bounding box center [437, 114] width 26 height 13
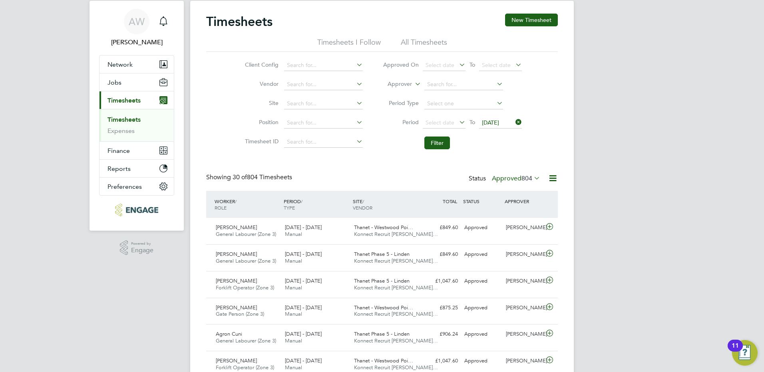
click at [552, 179] on icon at bounding box center [553, 178] width 10 height 10
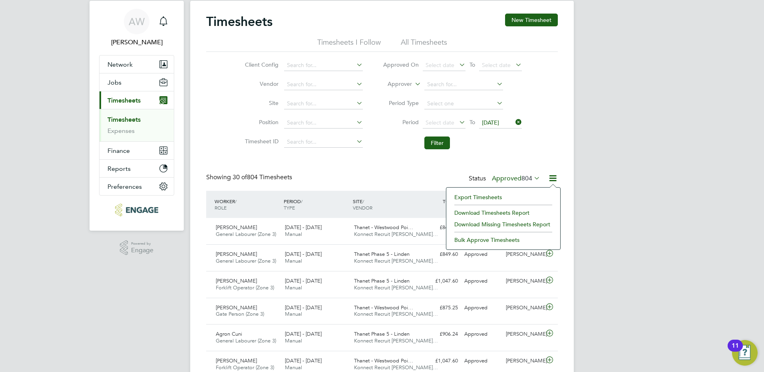
click at [496, 197] on li "Export Timesheets" at bounding box center [503, 197] width 106 height 11
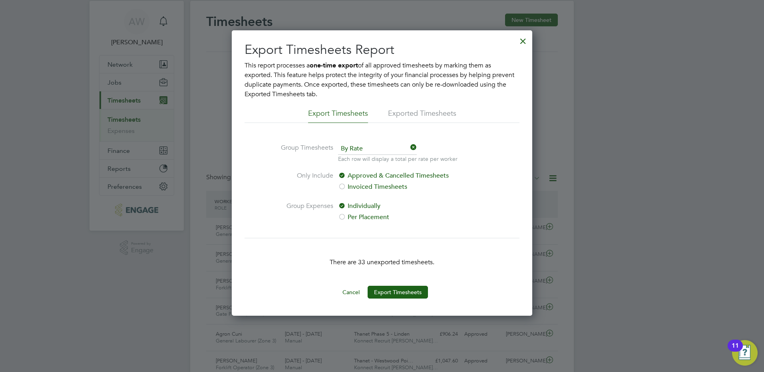
click at [411, 113] on li "Exported Timesheets" at bounding box center [422, 116] width 68 height 14
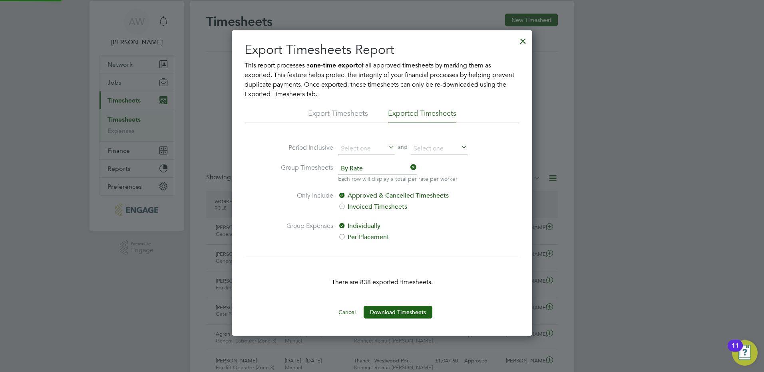
click at [353, 112] on li "Export Timesheets" at bounding box center [338, 116] width 60 height 14
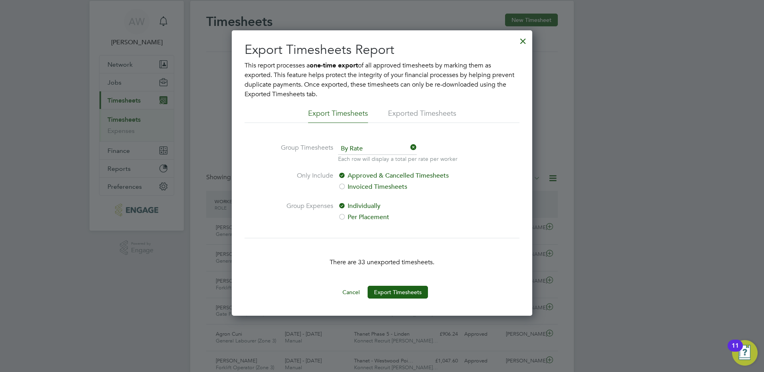
click at [352, 292] on button "Cancel" at bounding box center [351, 292] width 30 height 13
